Goal: Task Accomplishment & Management: Complete application form

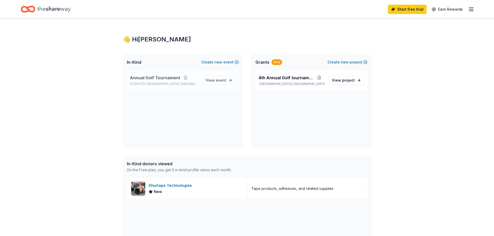
click at [142, 84] on p "[DATE] • [GEOGRAPHIC_DATA], [GEOGRAPHIC_DATA]" at bounding box center [164, 84] width 68 height 4
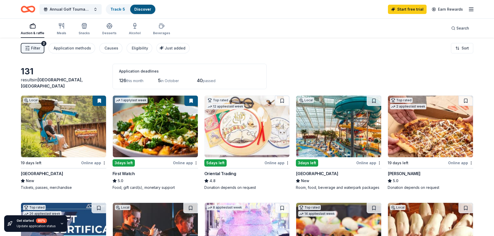
click at [28, 31] on div "Auction & raffle" at bounding box center [33, 29] width 24 height 12
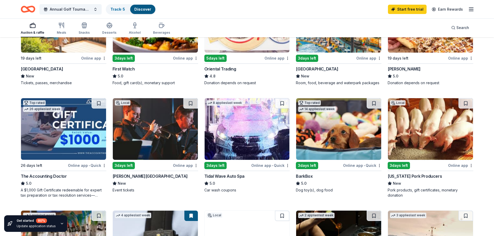
scroll to position [104, 0]
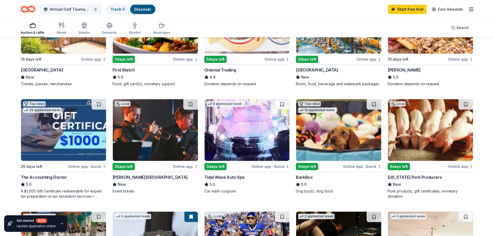
click at [153, 130] on img at bounding box center [155, 130] width 85 height 62
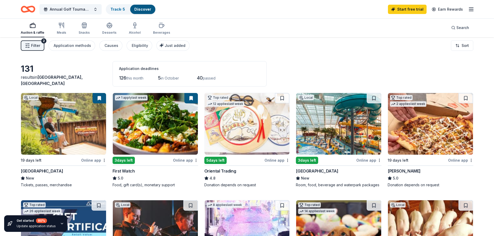
scroll to position [0, 0]
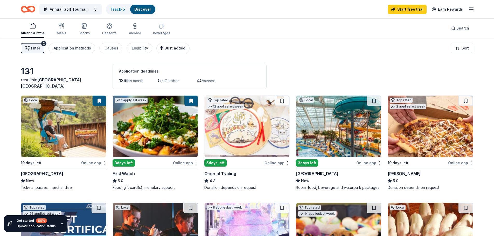
click at [165, 49] on span "Just added" at bounding box center [175, 48] width 21 height 4
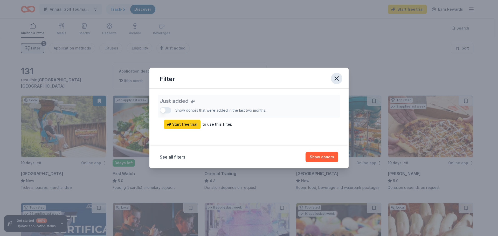
click at [336, 80] on icon "button" at bounding box center [336, 78] width 7 height 7
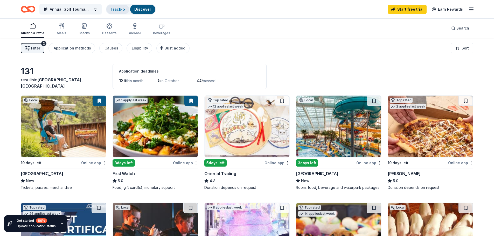
click at [116, 9] on link "Track · 5" at bounding box center [118, 9] width 15 height 4
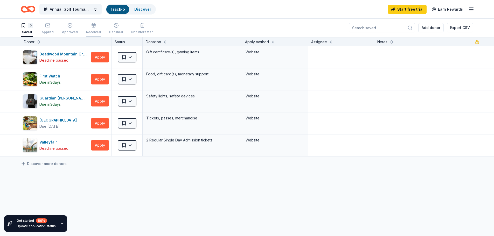
click at [93, 29] on div "Received" at bounding box center [93, 28] width 15 height 11
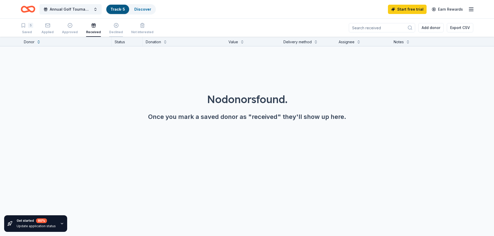
click at [115, 29] on div "Declined" at bounding box center [116, 28] width 14 height 11
click at [50, 27] on icon "button" at bounding box center [47, 25] width 5 height 5
click at [26, 30] on div "5 Saved" at bounding box center [27, 28] width 12 height 11
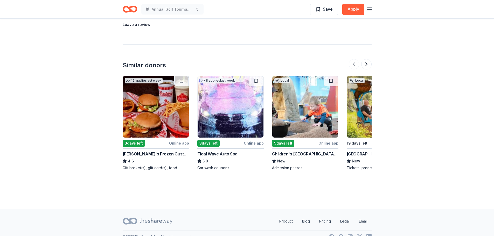
scroll to position [478, 0]
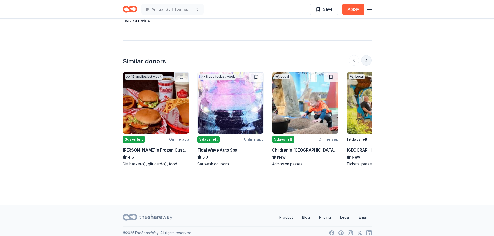
click at [366, 55] on button at bounding box center [366, 60] width 10 height 10
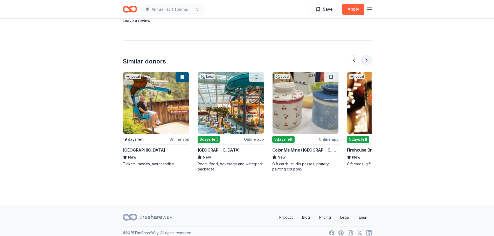
scroll to position [0, 224]
click at [367, 55] on button at bounding box center [366, 60] width 10 height 10
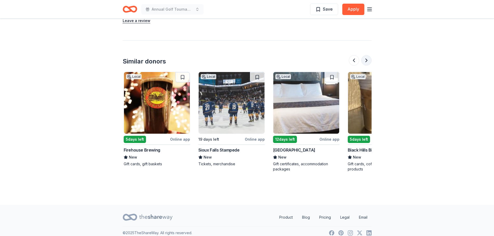
scroll to position [0, 448]
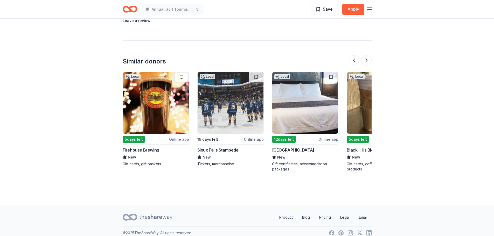
click at [294, 119] on img at bounding box center [305, 103] width 66 height 62
click at [252, 136] on div "Online app" at bounding box center [254, 139] width 20 height 6
click at [366, 55] on button at bounding box center [366, 60] width 10 height 10
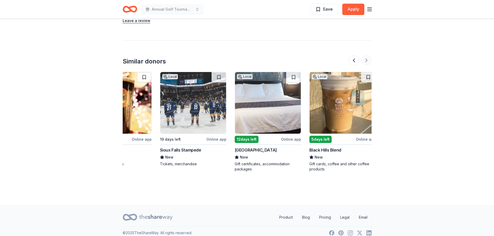
scroll to position [0, 490]
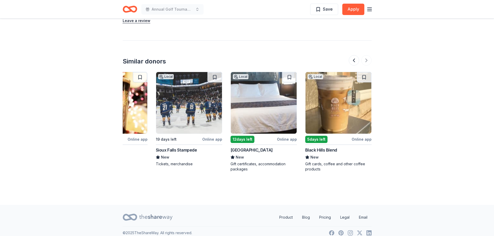
click at [367, 55] on div at bounding box center [360, 60] width 23 height 10
click at [367, 56] on div at bounding box center [360, 60] width 23 height 10
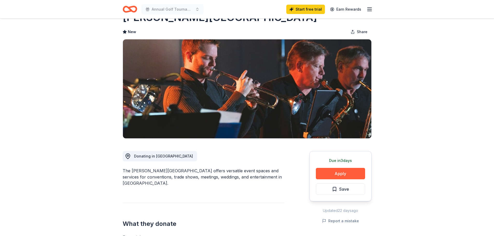
scroll to position [0, 0]
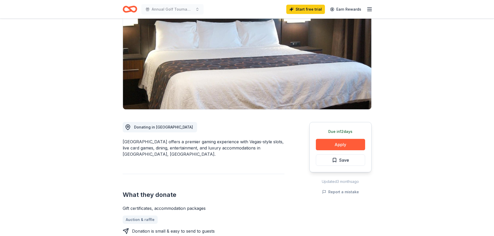
scroll to position [52, 0]
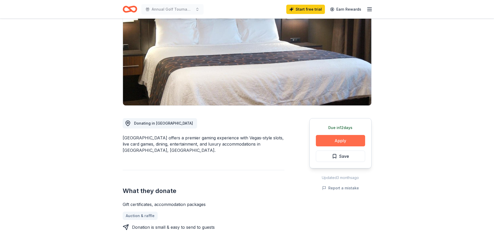
click at [347, 142] on button "Apply" at bounding box center [340, 140] width 49 height 11
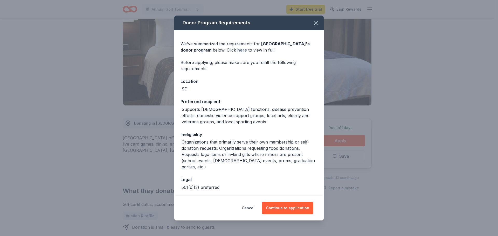
click at [241, 49] on link "here" at bounding box center [242, 50] width 10 height 6
click at [284, 206] on button "Continue to application" at bounding box center [288, 208] width 52 height 12
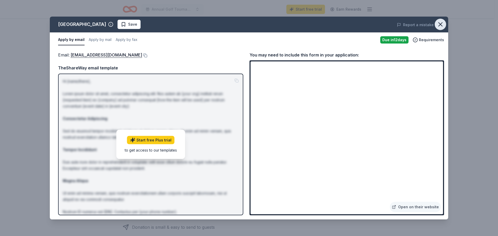
click at [440, 24] on icon "button" at bounding box center [441, 25] width 4 height 4
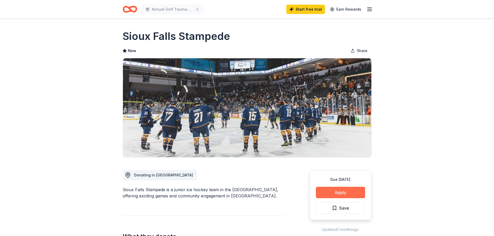
click at [331, 194] on button "Apply" at bounding box center [340, 192] width 49 height 11
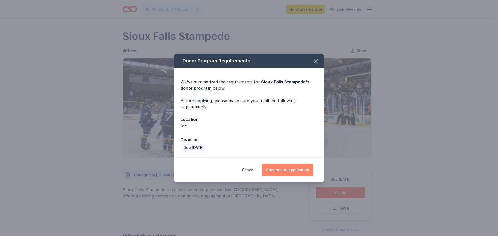
click at [299, 172] on button "Continue to application" at bounding box center [288, 170] width 52 height 12
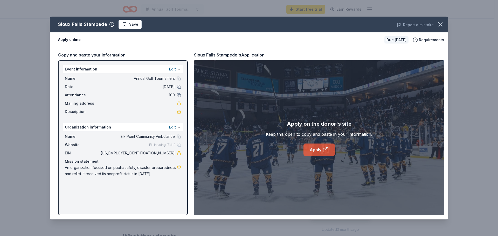
click at [319, 149] on link "Apply" at bounding box center [319, 150] width 31 height 12
drag, startPoint x: 135, startPoint y: 79, endPoint x: 139, endPoint y: 77, distance: 4.2
click at [140, 77] on span "Annual Golf Tournament" at bounding box center [137, 79] width 75 height 6
click at [141, 77] on span "Annual Golf Tournament" at bounding box center [137, 79] width 75 height 6
click at [179, 79] on button at bounding box center [179, 79] width 4 height 4
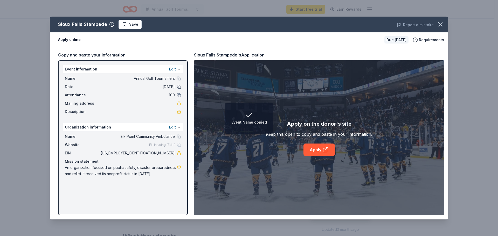
click at [180, 87] on button at bounding box center [179, 87] width 4 height 4
click at [180, 96] on button at bounding box center [179, 95] width 4 height 4
click at [177, 135] on div "Name Elk Point Community Ambulance" at bounding box center [123, 137] width 116 height 6
drag, startPoint x: 154, startPoint y: 152, endPoint x: 159, endPoint y: 153, distance: 5.0
click at [159, 153] on span "30-1258403" at bounding box center [137, 153] width 75 height 6
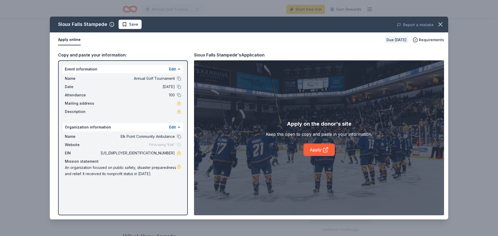
click at [158, 157] on div "Name Elk Point Community Ambulance Website Fill in using "Edit" EIN 30-1258403 …" at bounding box center [123, 156] width 120 height 48
drag, startPoint x: 153, startPoint y: 152, endPoint x: 168, endPoint y: 153, distance: 14.5
click at [168, 153] on span "30-1258403" at bounding box center [137, 153] width 75 height 6
click at [322, 151] on link "Apply" at bounding box center [319, 150] width 31 height 12
